Goal: Transaction & Acquisition: Register for event/course

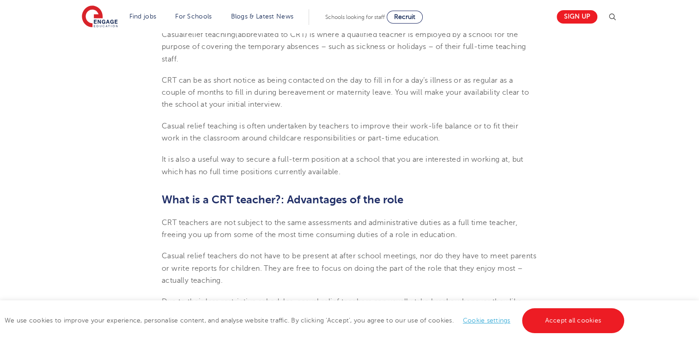
scroll to position [336, 0]
click at [346, 220] on span "CRT teachers are not subject to the same assessments and administrative duties …" at bounding box center [340, 228] width 356 height 20
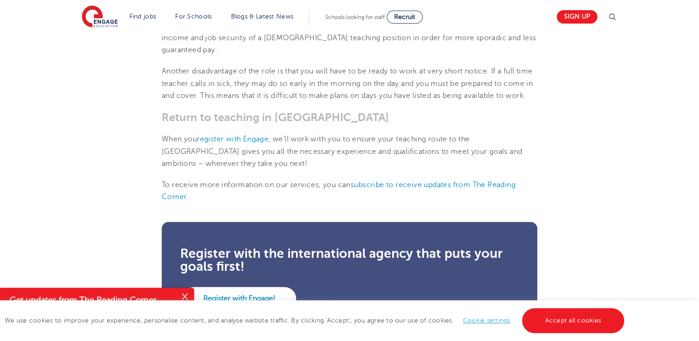
scroll to position [824, 0]
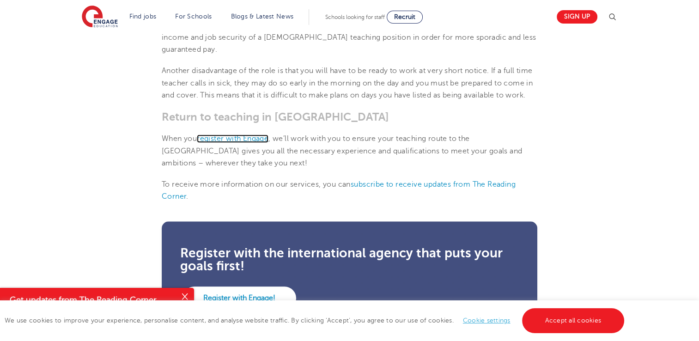
click at [251, 143] on span "register with Engage" at bounding box center [233, 138] width 72 height 8
